Goal: Find specific page/section: Find specific page/section

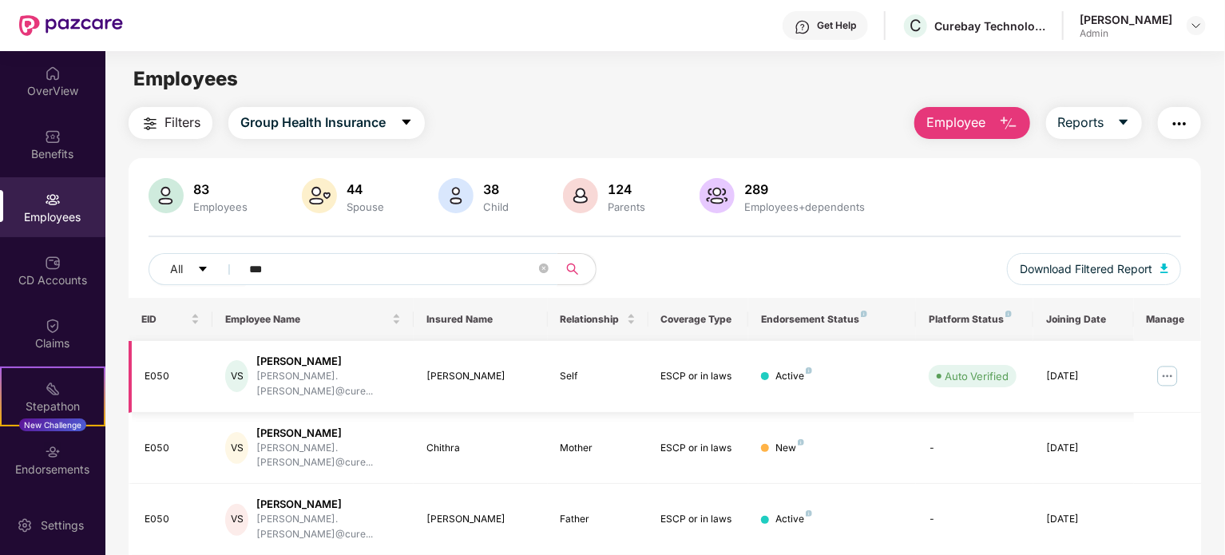
scroll to position [48, 0]
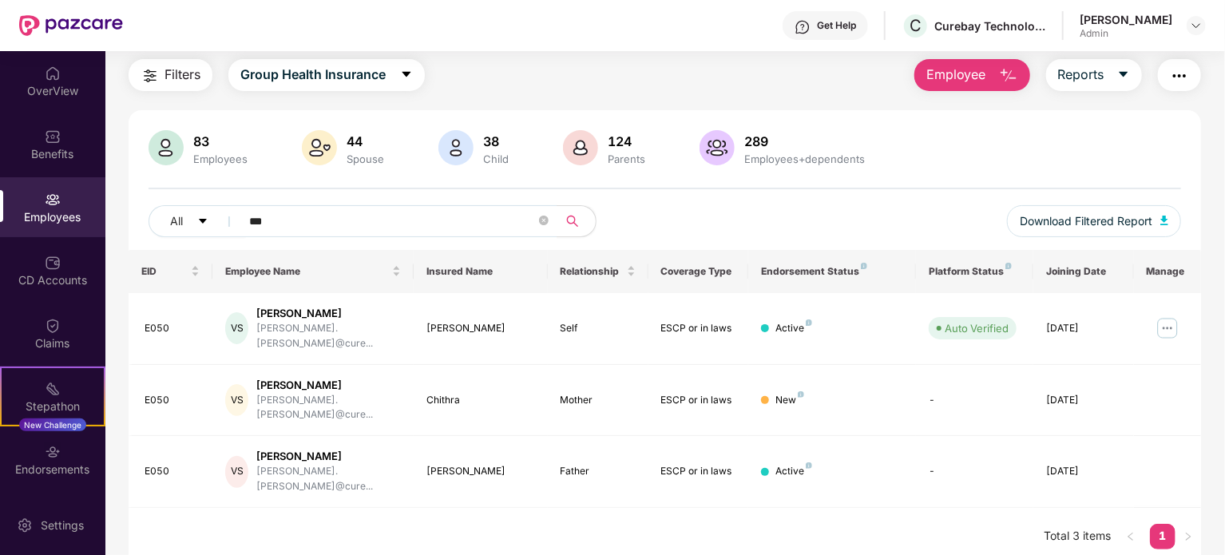
click at [54, 216] on div "Employees" at bounding box center [52, 217] width 105 height 16
click at [48, 209] on div "Employees" at bounding box center [52, 217] width 105 height 16
click at [44, 295] on div "CD Accounts" at bounding box center [52, 270] width 105 height 60
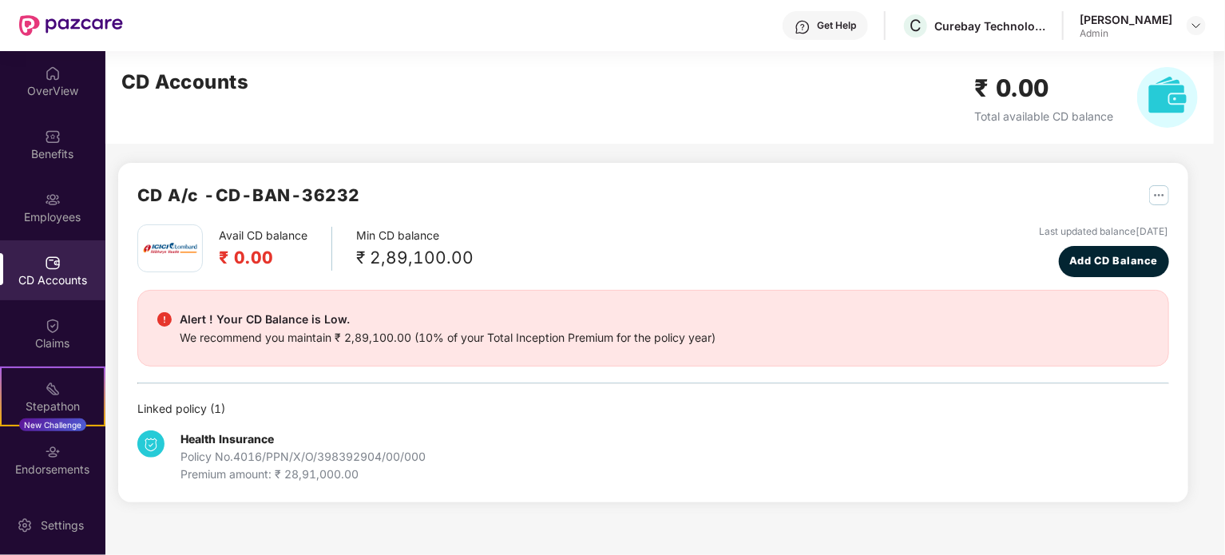
scroll to position [0, 0]
click at [50, 194] on img at bounding box center [53, 200] width 16 height 16
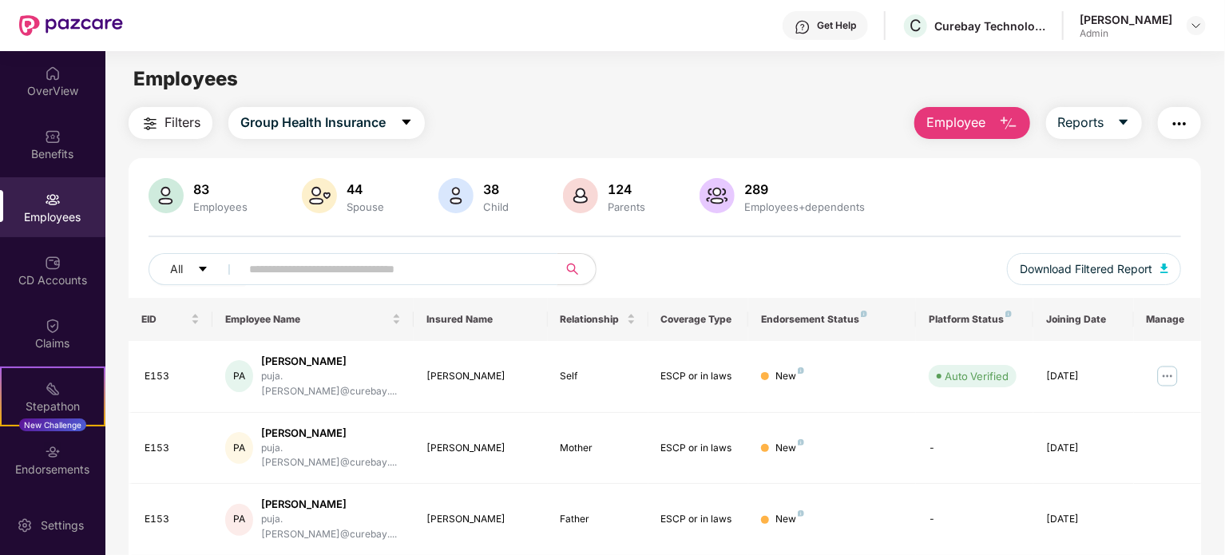
click at [414, 276] on input "text" at bounding box center [392, 269] width 287 height 24
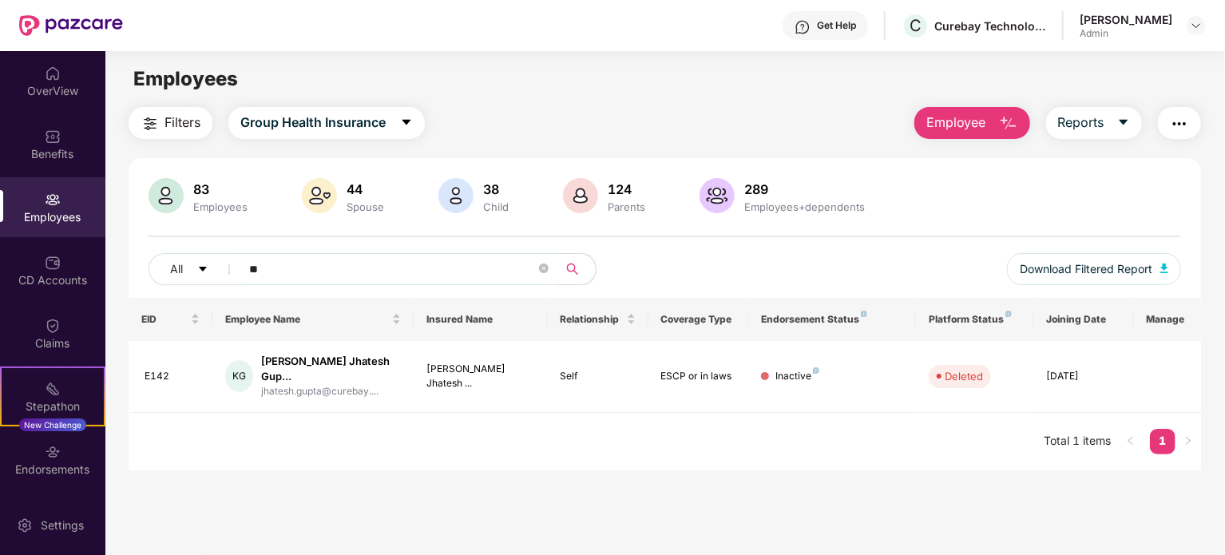
type input "*"
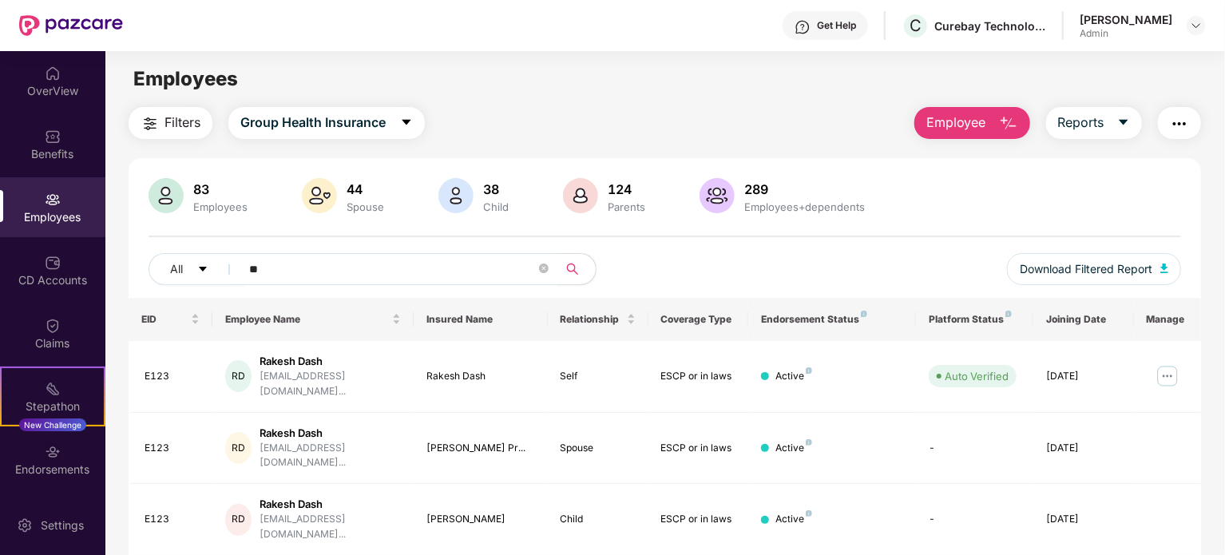
type input "*"
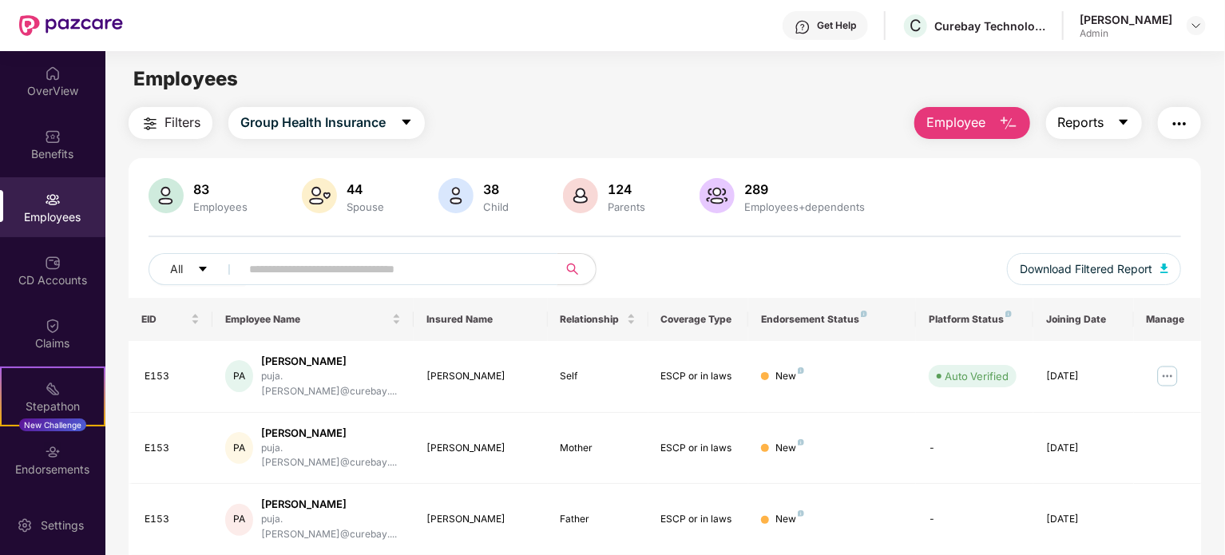
click at [1115, 129] on button "Reports" at bounding box center [1094, 123] width 96 height 32
click at [751, 118] on div "Filters Group Health Insurance Employee Reports" at bounding box center [665, 123] width 1072 height 32
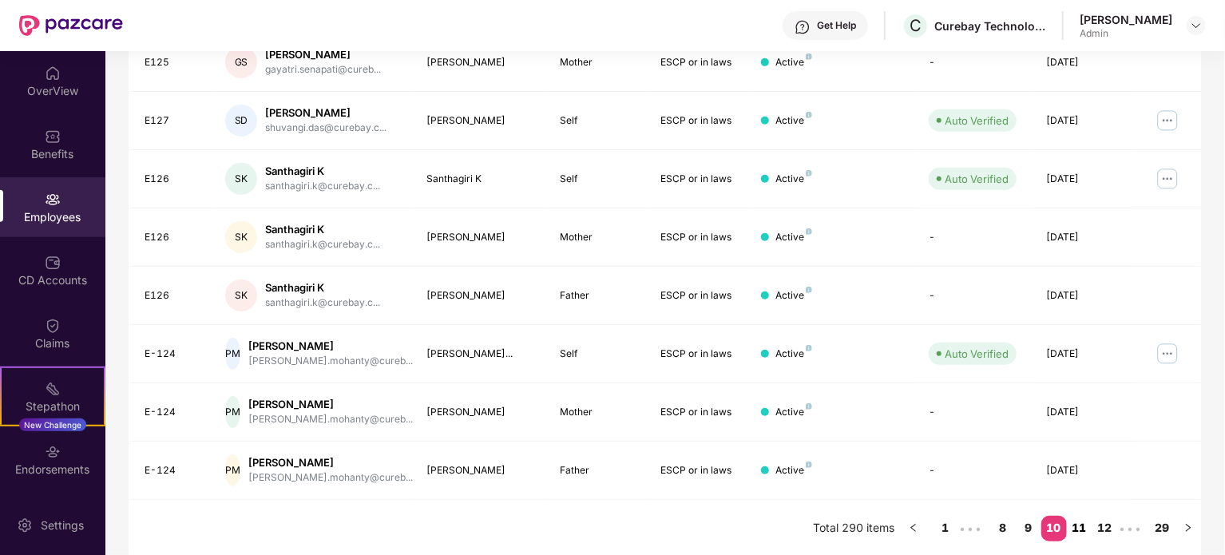
click at [1080, 529] on link "11" at bounding box center [1080, 528] width 26 height 24
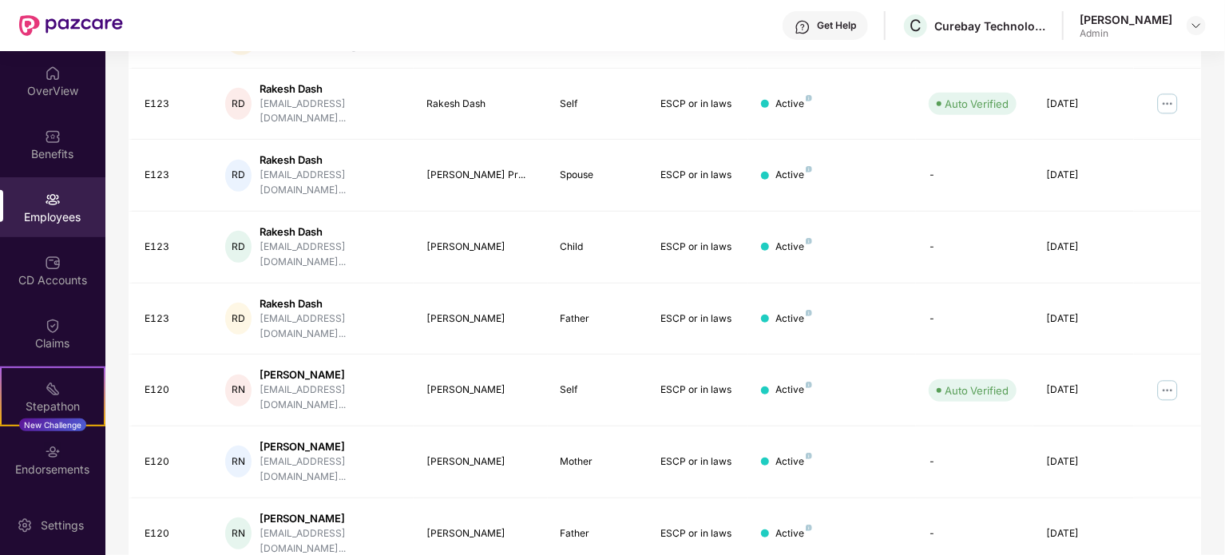
scroll to position [438, 0]
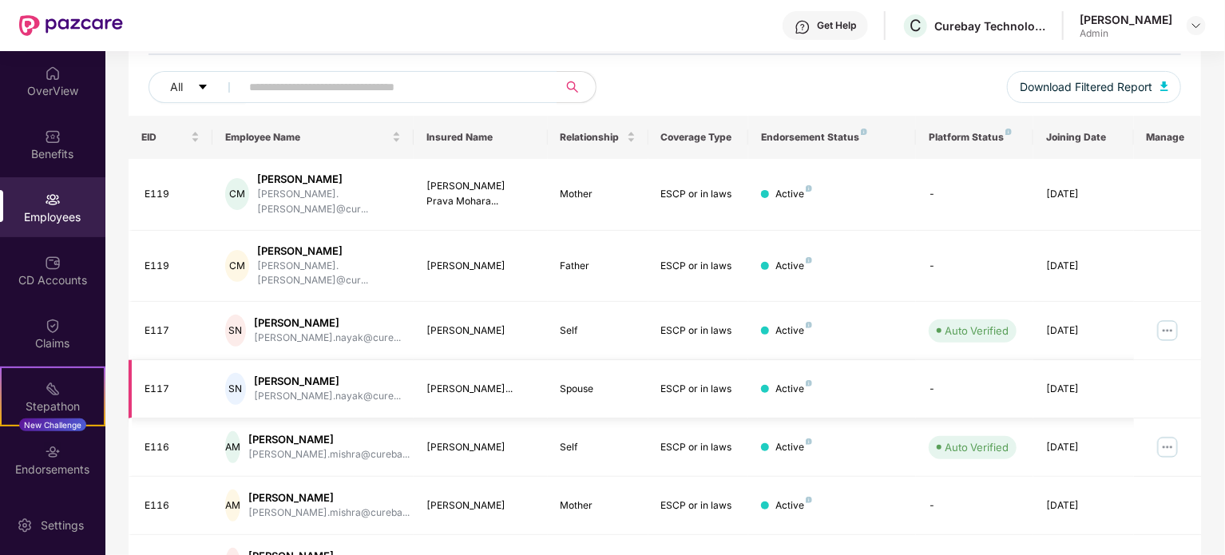
scroll to position [424, 0]
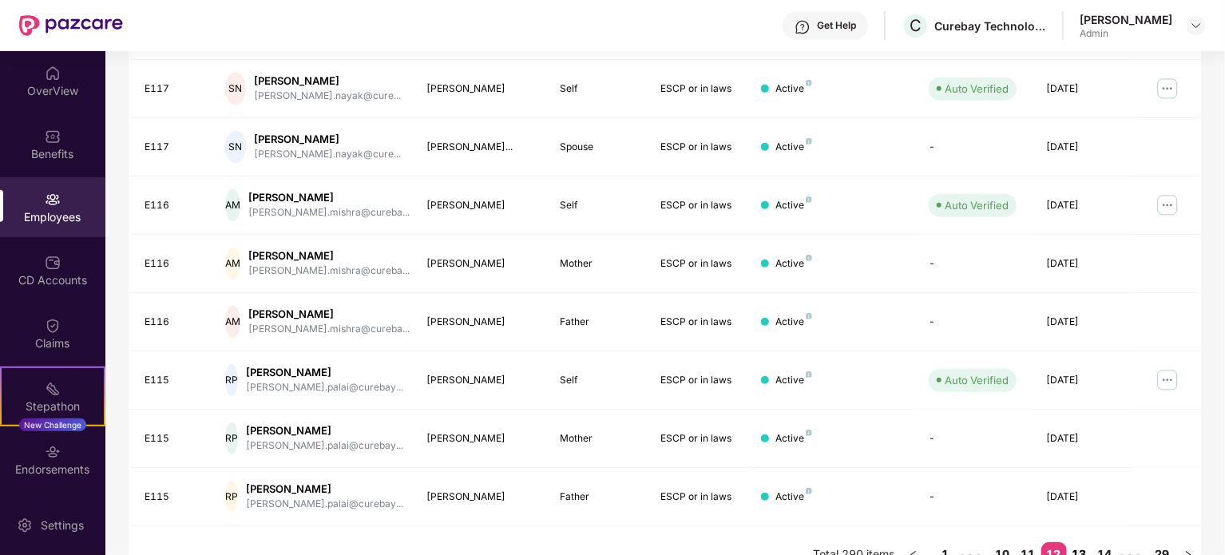
click at [1074, 542] on link "13" at bounding box center [1080, 554] width 26 height 24
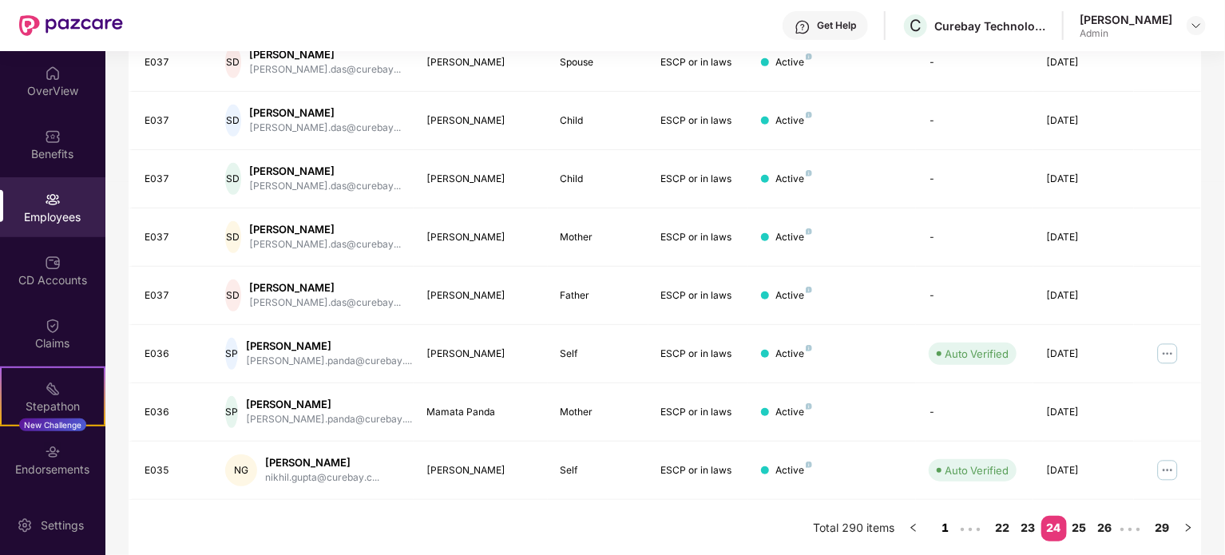
click at [939, 525] on link "1" at bounding box center [946, 528] width 26 height 24
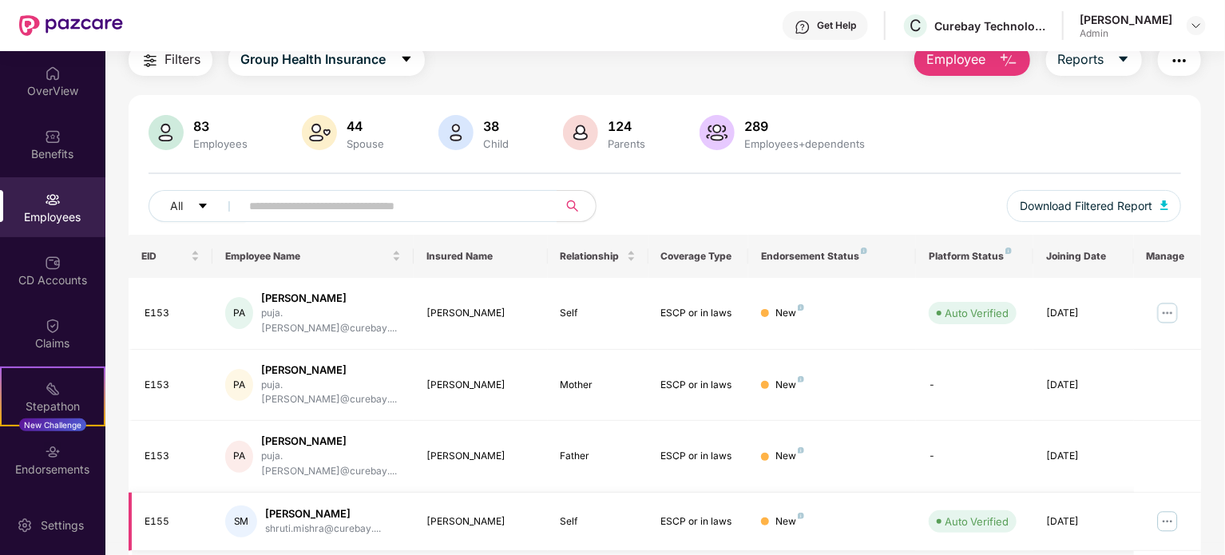
scroll to position [51, 0]
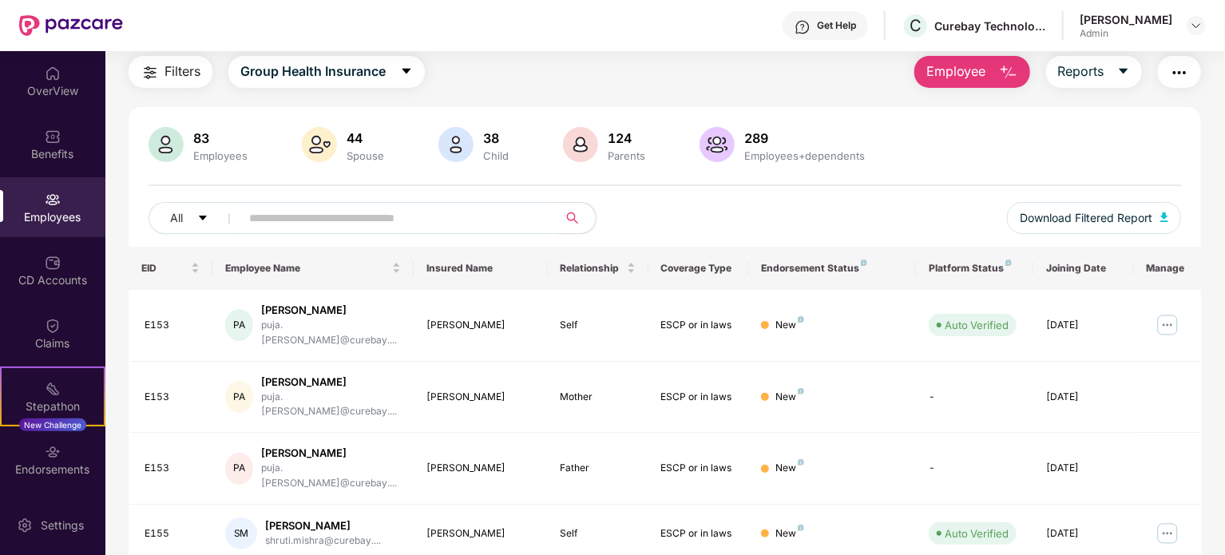
click at [352, 220] on input "text" at bounding box center [392, 218] width 287 height 24
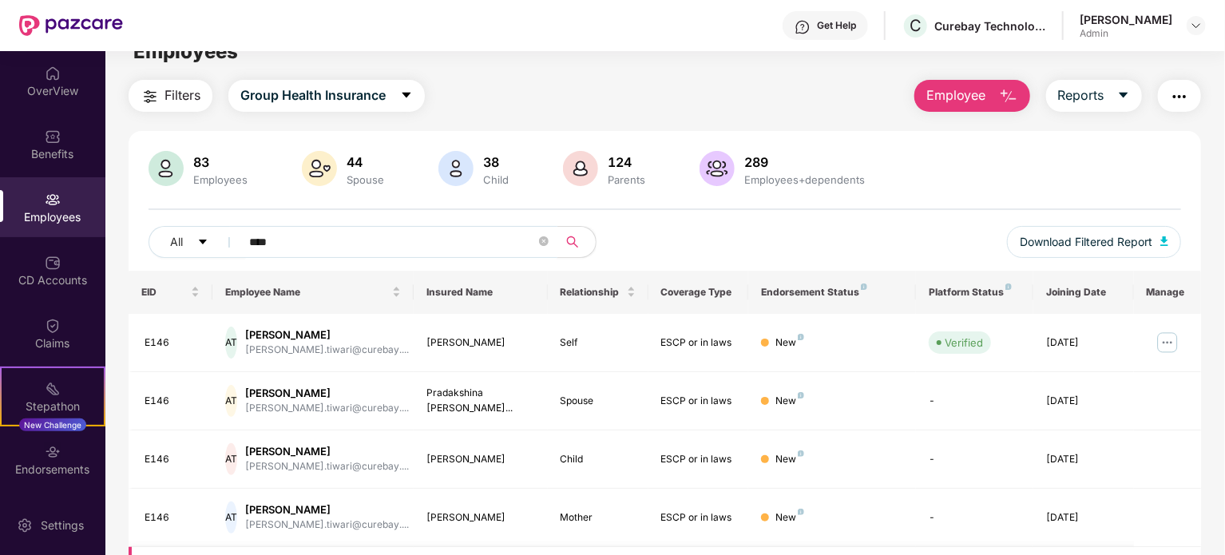
scroll to position [26, 0]
type input "*"
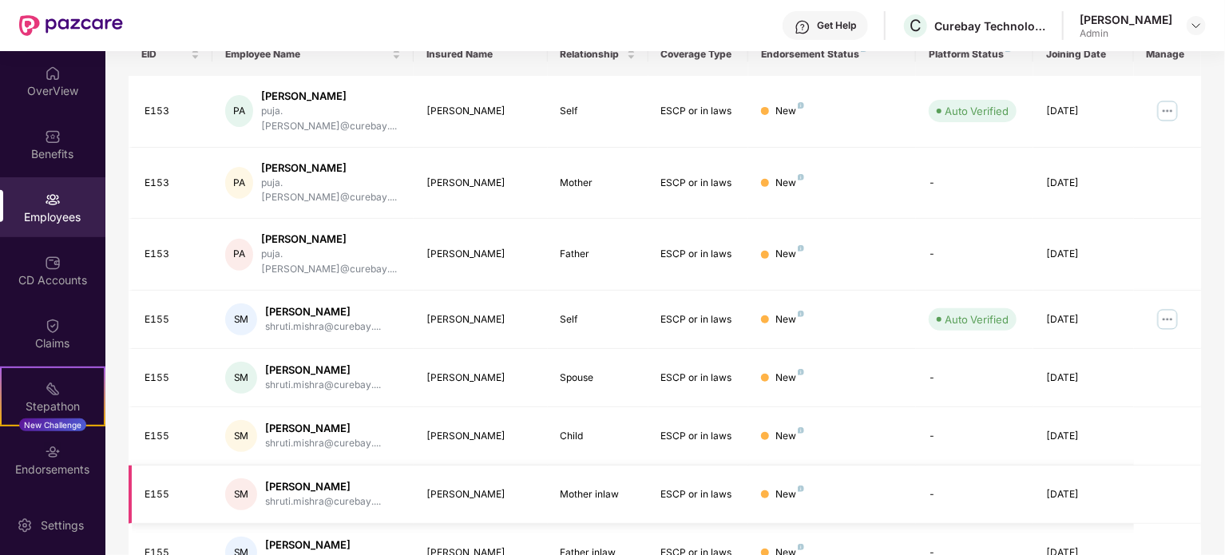
scroll to position [424, 0]
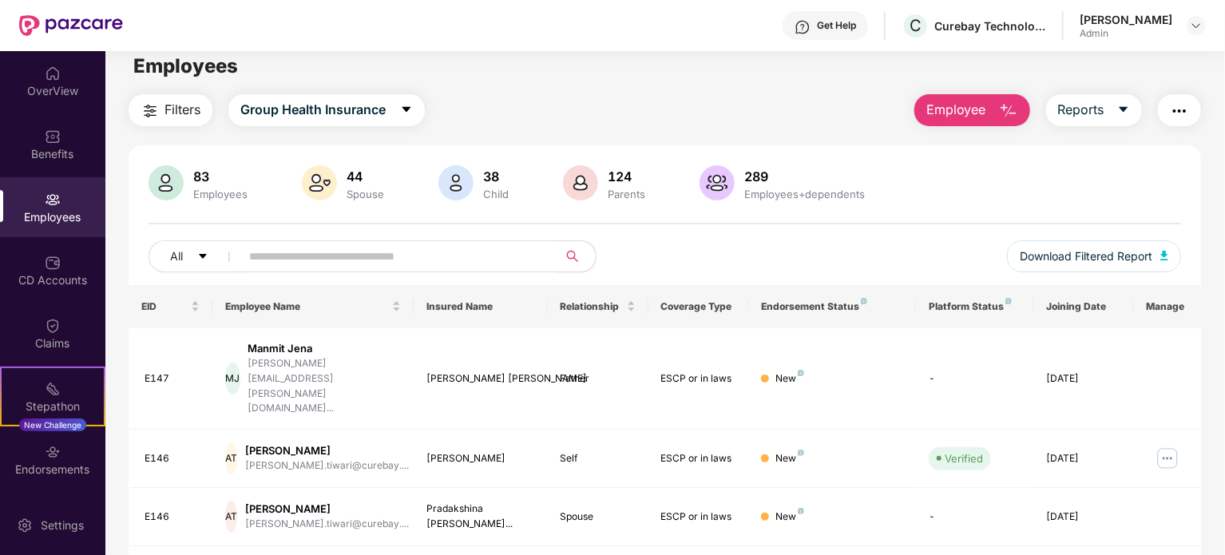
scroll to position [12, 0]
click at [371, 250] on input "text" at bounding box center [392, 257] width 287 height 24
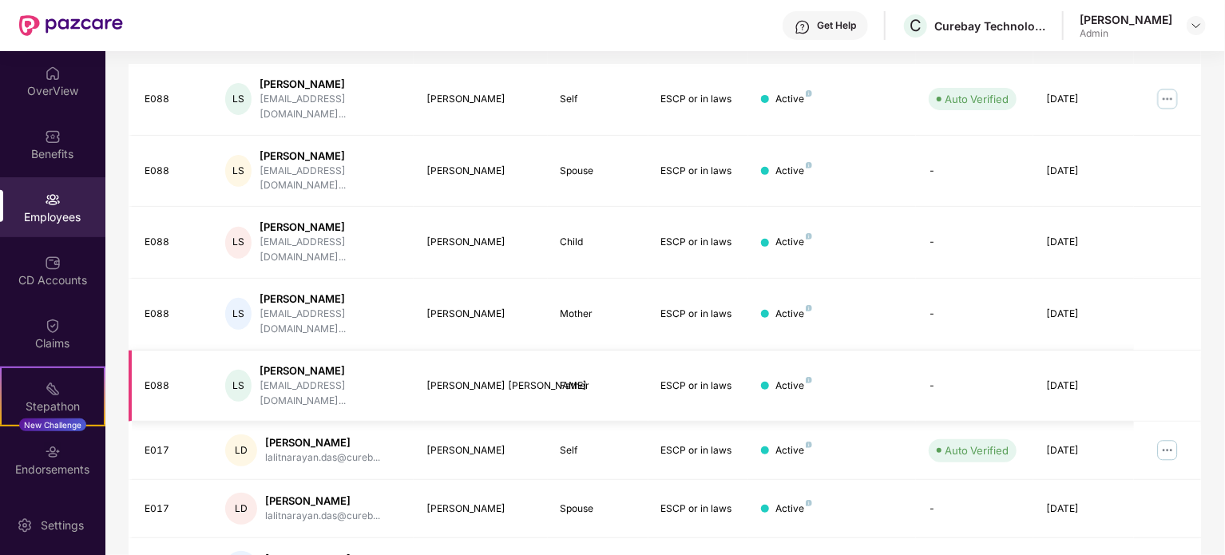
scroll to position [366, 0]
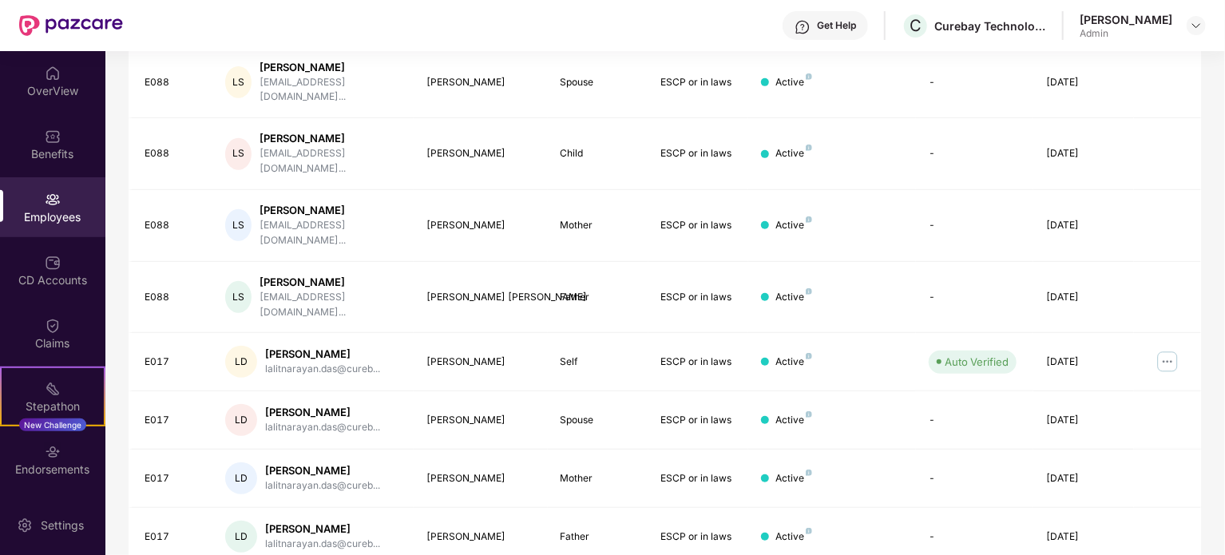
type input "****"
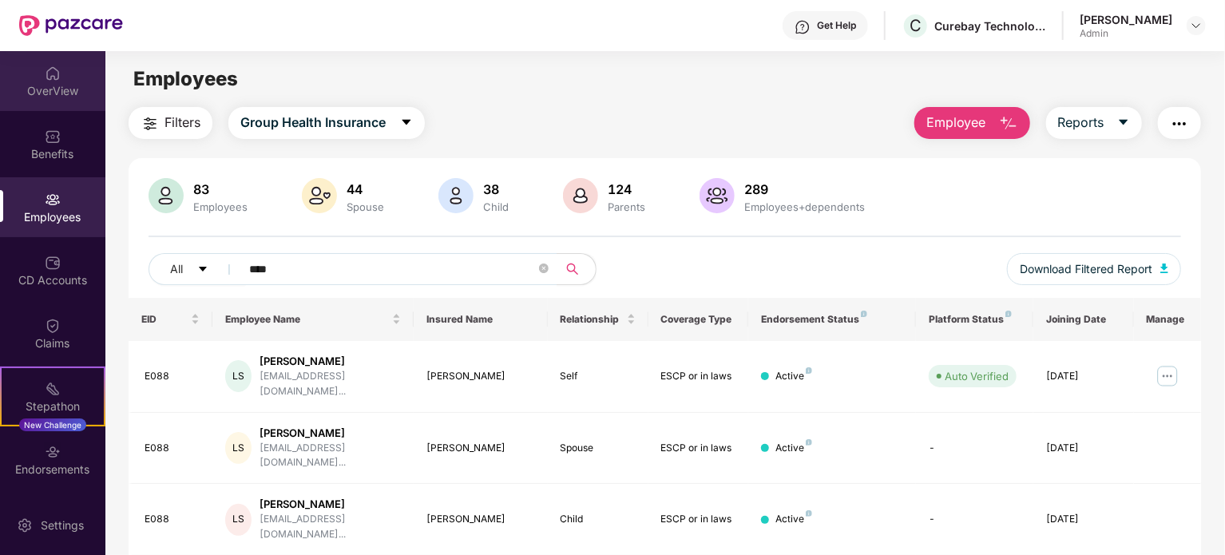
click at [56, 77] on img at bounding box center [53, 73] width 16 height 16
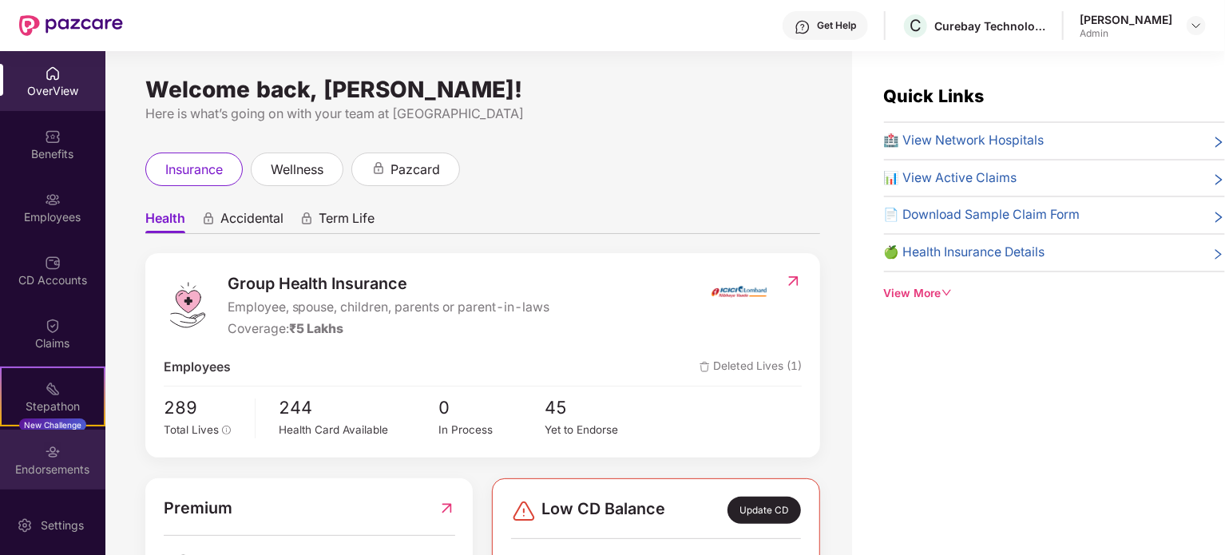
click at [54, 462] on div "Endorsements" at bounding box center [52, 470] width 105 height 16
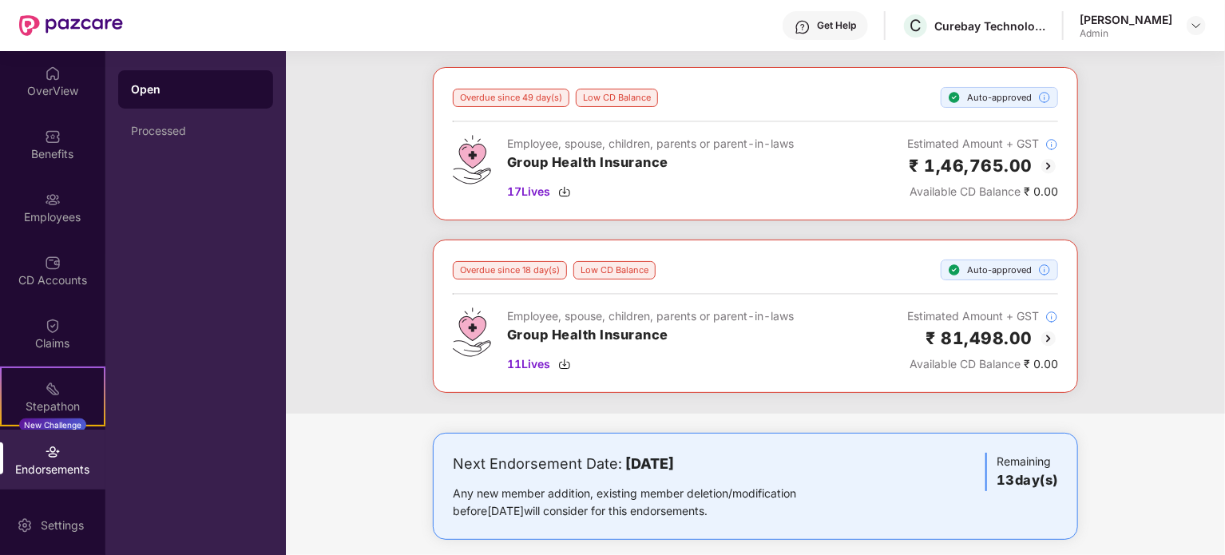
scroll to position [70, 0]
